Goal: Task Accomplishment & Management: Use online tool/utility

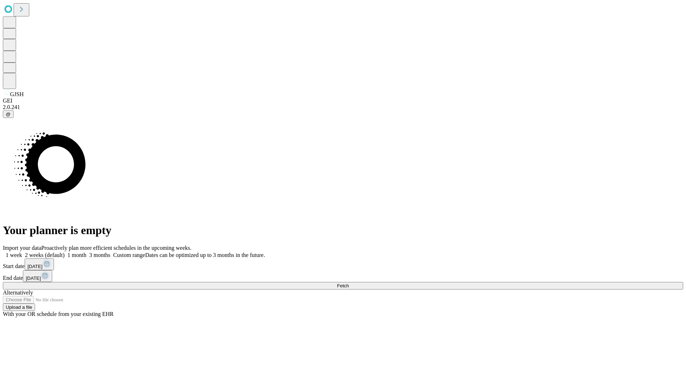
click at [349, 283] on span "Fetch" at bounding box center [343, 285] width 12 height 5
